Goal: Task Accomplishment & Management: Complete application form

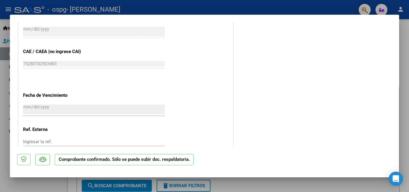
scroll to position [437, 0]
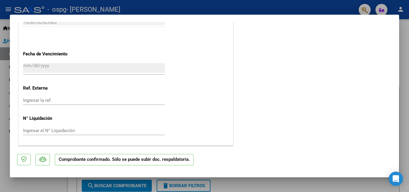
click at [5, 91] on div at bounding box center [204, 96] width 409 height 192
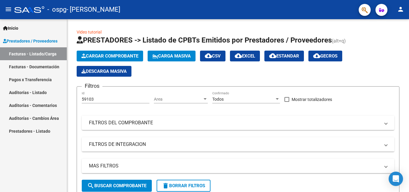
click at [20, 40] on span "Prestadores / Proveedores" at bounding box center [30, 41] width 55 height 7
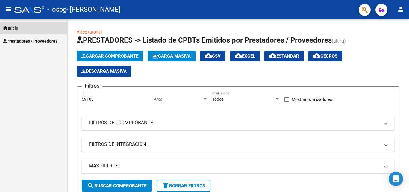
click at [17, 26] on span "Inicio" at bounding box center [10, 28] width 15 height 7
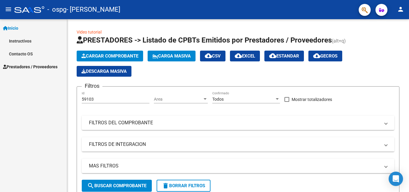
click at [15, 67] on span "Prestadores / Proveedores" at bounding box center [30, 67] width 55 height 7
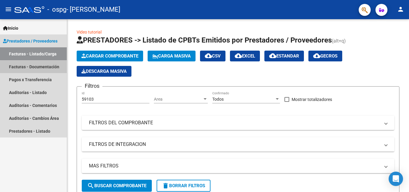
click at [36, 70] on link "Facturas - Documentación" at bounding box center [33, 66] width 67 height 13
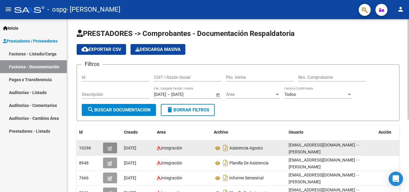
click at [109, 148] on icon "button" at bounding box center [110, 148] width 4 height 4
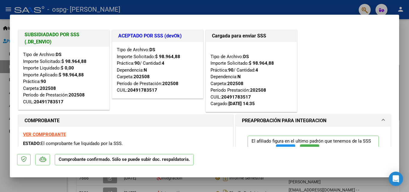
click at [49, 133] on strong "VER COMPROBANTE" at bounding box center [44, 134] width 43 height 5
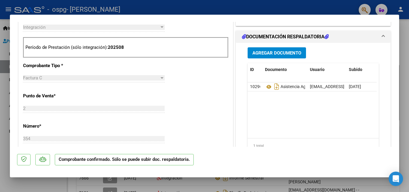
scroll to position [437, 0]
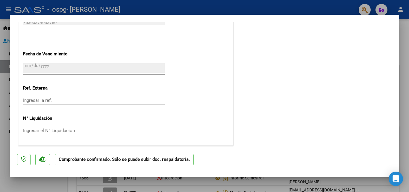
click at [5, 97] on div at bounding box center [204, 96] width 409 height 192
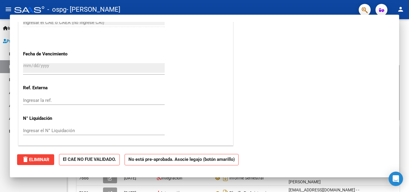
scroll to position [0, 0]
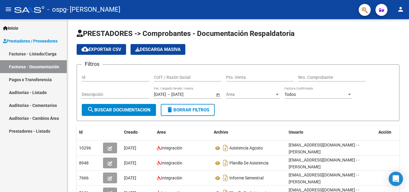
click at [19, 41] on span "Prestadores / Proveedores" at bounding box center [30, 41] width 55 height 7
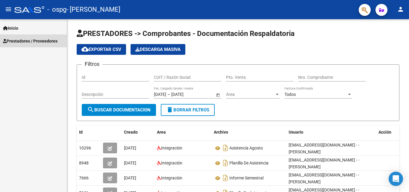
click at [37, 41] on span "Prestadores / Proveedores" at bounding box center [30, 41] width 55 height 7
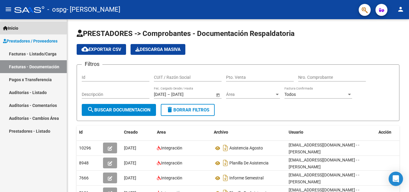
click at [13, 26] on span "Inicio" at bounding box center [10, 28] width 15 height 7
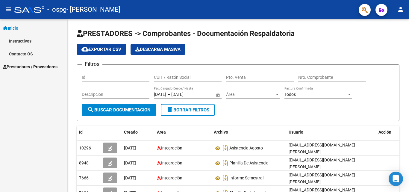
click at [18, 66] on span "Prestadores / Proveedores" at bounding box center [30, 67] width 55 height 7
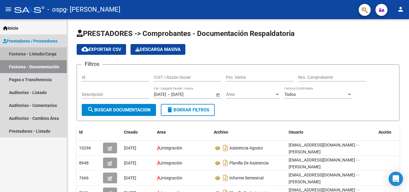
click at [42, 54] on link "Facturas - Listado/Carga" at bounding box center [33, 53] width 67 height 13
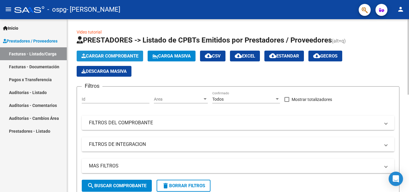
click at [109, 55] on span "Cargar Comprobante" at bounding box center [110, 55] width 57 height 5
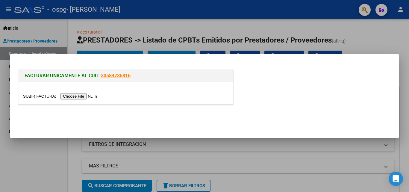
click at [82, 98] on input "file" at bounding box center [61, 96] width 76 height 6
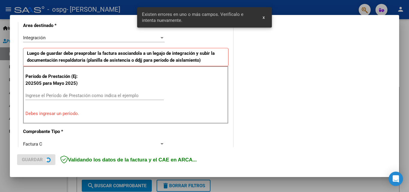
scroll to position [146, 0]
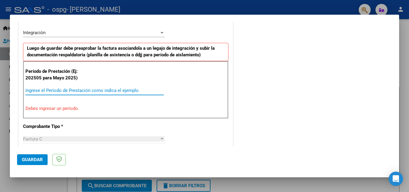
click at [54, 91] on input "Ingrese el Período de Prestación como indica el ejemplo" at bounding box center [94, 90] width 138 height 5
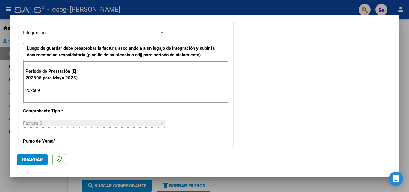
type input "202509"
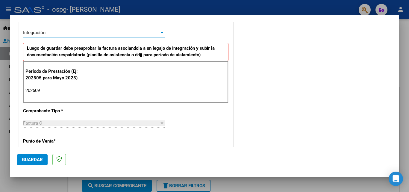
click at [144, 33] on div "Integración" at bounding box center [91, 32] width 136 height 5
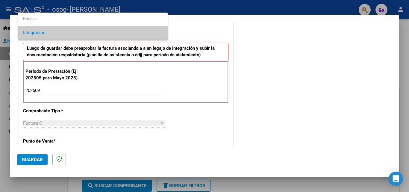
click at [144, 33] on span "Integración" at bounding box center [93, 32] width 140 height 13
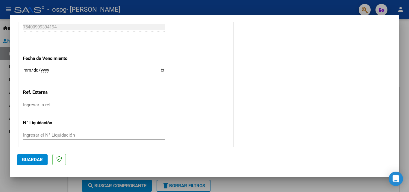
scroll to position [403, 0]
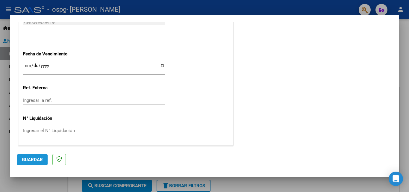
click at [23, 161] on span "Guardar" at bounding box center [32, 159] width 21 height 5
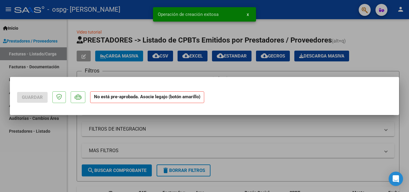
scroll to position [0, 0]
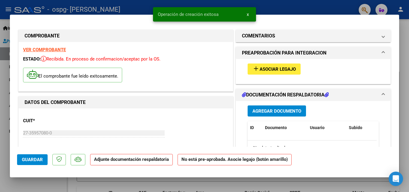
click at [260, 71] on span "Asociar Legajo" at bounding box center [278, 69] width 36 height 5
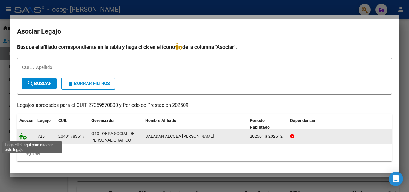
click at [25, 138] on icon at bounding box center [22, 136] width 7 height 7
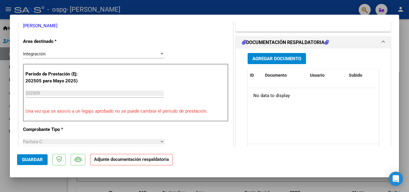
scroll to position [138, 0]
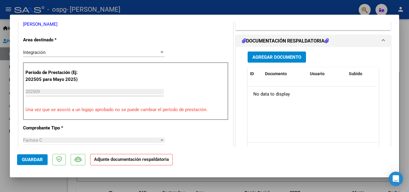
click at [268, 60] on span "Agregar Documento" at bounding box center [277, 57] width 49 height 5
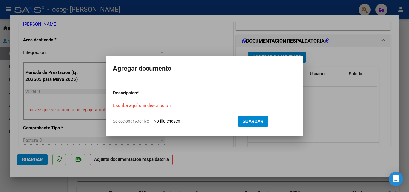
click at [183, 119] on input "Seleccionar Archivo" at bounding box center [193, 122] width 79 height 6
type input "C:\fakepath\baladan. [DATE].pdf"
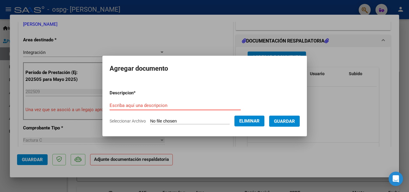
click at [151, 106] on input "Escriba aquí una descripcion" at bounding box center [175, 105] width 131 height 5
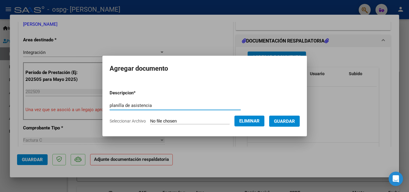
type input "planilla de asistencia"
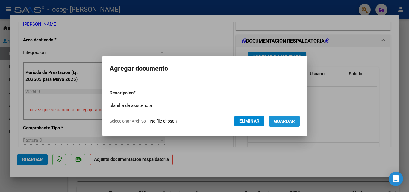
click at [295, 121] on span "Guardar" at bounding box center [284, 121] width 21 height 5
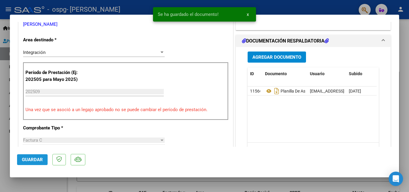
click at [40, 161] on span "Guardar" at bounding box center [32, 159] width 21 height 5
click at [37, 159] on span "Guardar" at bounding box center [32, 159] width 21 height 5
click at [6, 74] on div at bounding box center [204, 96] width 409 height 192
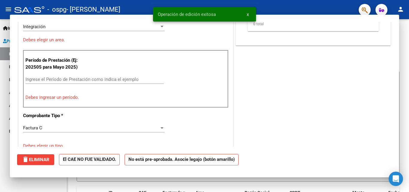
scroll to position [0, 0]
